Goal: Navigation & Orientation: Find specific page/section

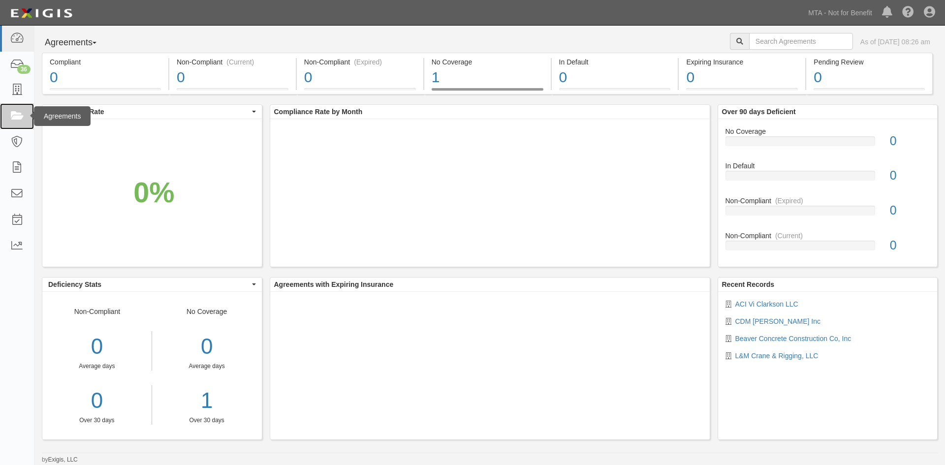
click at [21, 117] on icon at bounding box center [17, 116] width 14 height 11
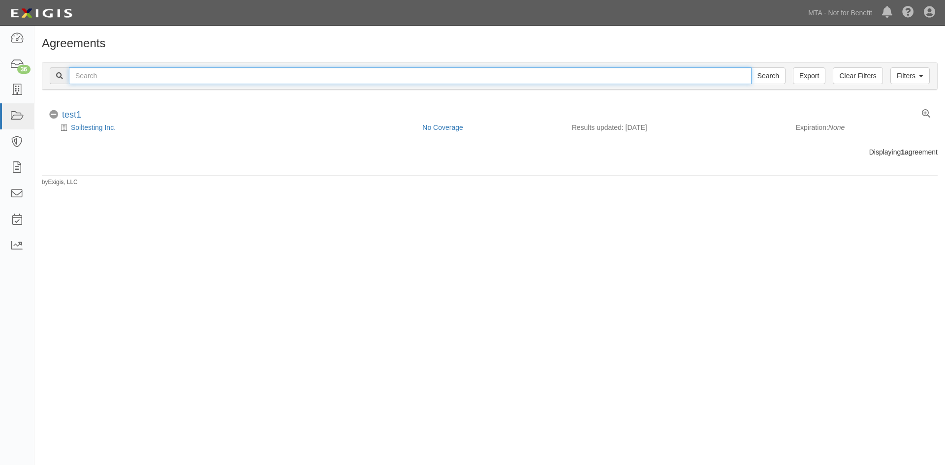
click at [105, 77] on input "text" at bounding box center [410, 75] width 683 height 17
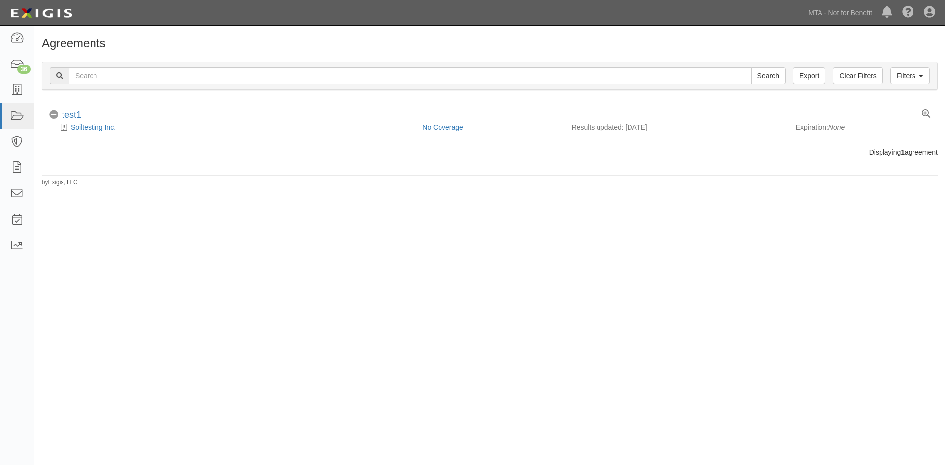
click at [179, 28] on body "Toggle navigation Dashboard 36 Inbox Parties Agreements Coverages Documents Mes…" at bounding box center [472, 224] width 945 height 448
click at [13, 117] on icon at bounding box center [17, 116] width 14 height 11
click at [848, 13] on link "MTA - Not for Benefit" at bounding box center [840, 13] width 74 height 20
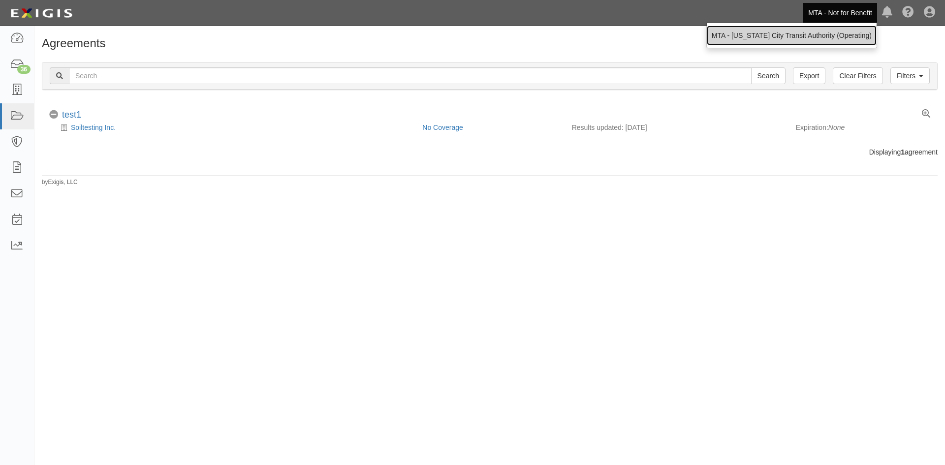
click at [835, 26] on link "MTA - [US_STATE] City Transit Authority (Operating)" at bounding box center [792, 36] width 170 height 20
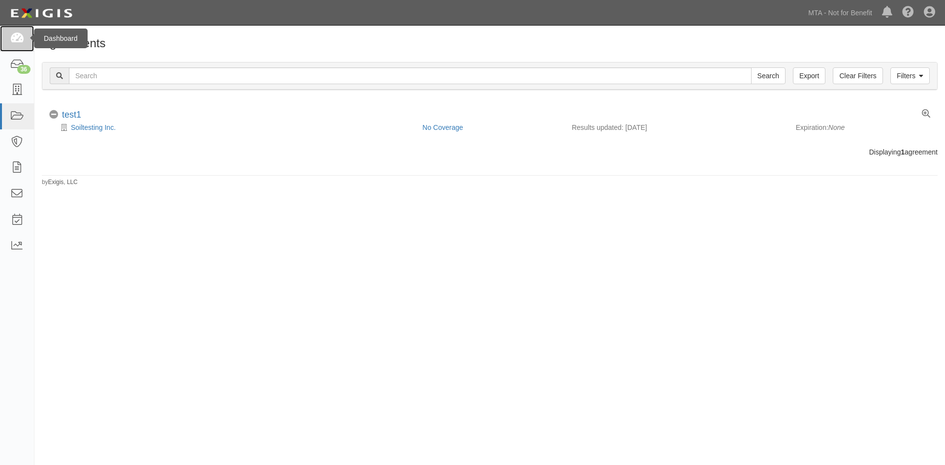
click at [21, 39] on icon at bounding box center [17, 38] width 14 height 11
